Goal: Find specific page/section

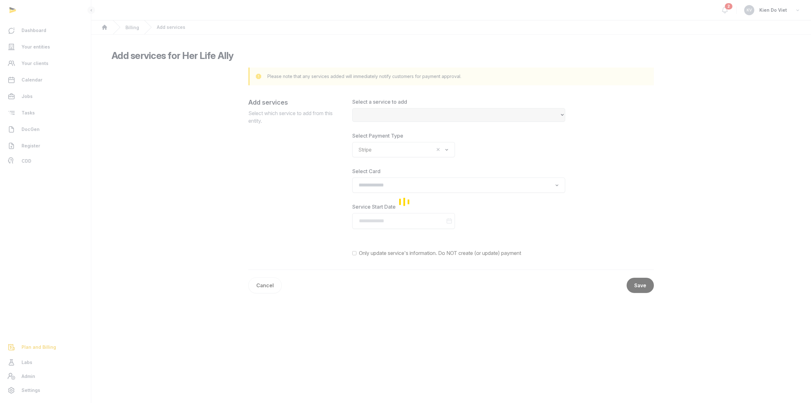
select select
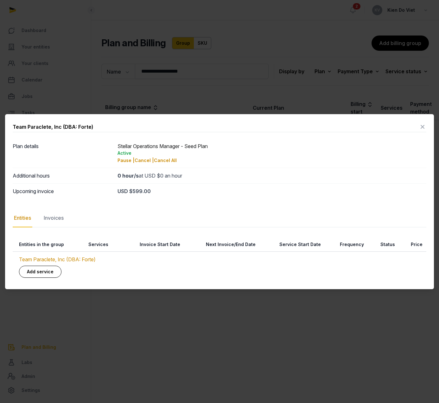
click at [18, 127] on div "Team Paraclete, Inc (DBA: Forte)" at bounding box center [53, 127] width 80 height 8
drag, startPoint x: 18, startPoint y: 127, endPoint x: 55, endPoint y: 128, distance: 37.4
click at [55, 128] on div "Team Paraclete, Inc (DBA: Forte)" at bounding box center [53, 127] width 80 height 8
copy div "Team Paraclete, Inc"
click at [50, 221] on div "Invoices" at bounding box center [53, 218] width 22 height 18
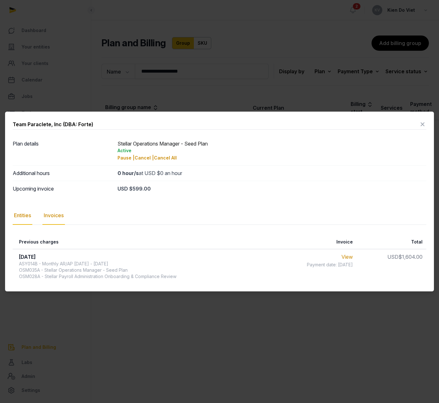
click at [18, 220] on div "Entities" at bounding box center [23, 215] width 20 height 18
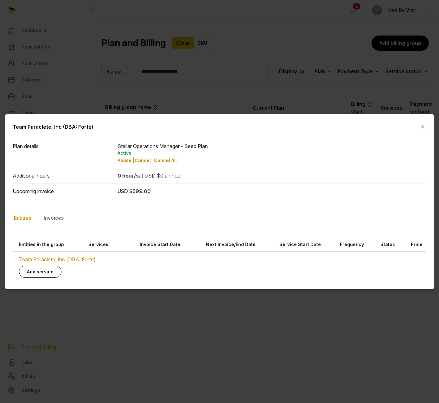
click at [423, 127] on icon at bounding box center [423, 127] width 8 height 10
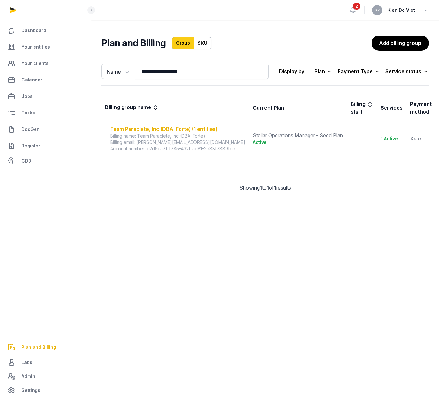
click at [169, 129] on div "Team Paraclete, Inc (DBA: Forte) (1 entities)" at bounding box center [177, 129] width 135 height 8
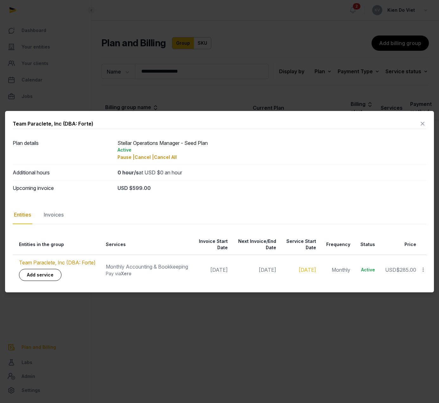
click at [422, 119] on icon at bounding box center [423, 123] width 8 height 10
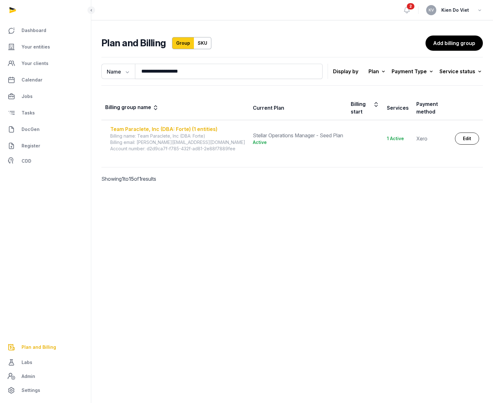
click at [199, 127] on div "Team Paraclete, Inc (DBA: Forte) (1 entities)" at bounding box center [177, 129] width 135 height 8
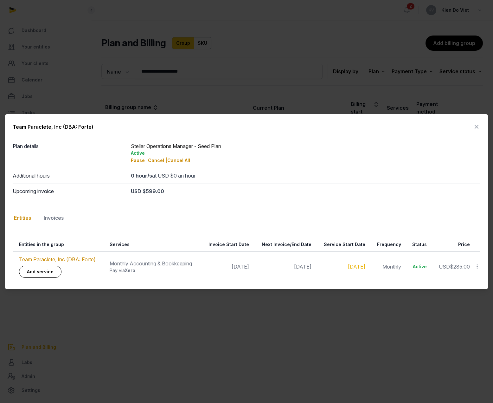
click at [439, 128] on icon at bounding box center [477, 127] width 8 height 10
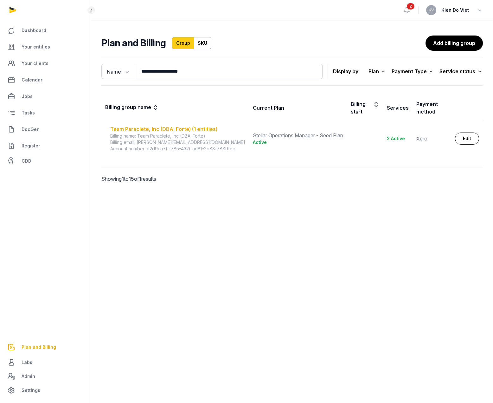
click at [202, 129] on div "Team Paraclete, Inc (DBA: Forte) (1 entities)" at bounding box center [177, 129] width 135 height 8
